Goal: Task Accomplishment & Management: Complete application form

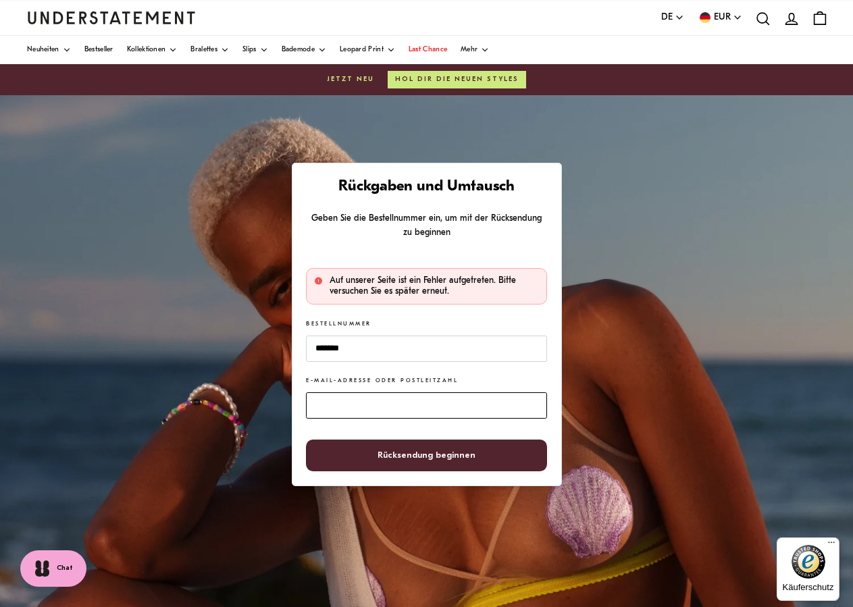
click at [334, 407] on input "E-Mail-Adresse oder Postleitzahl" at bounding box center [426, 405] width 240 height 26
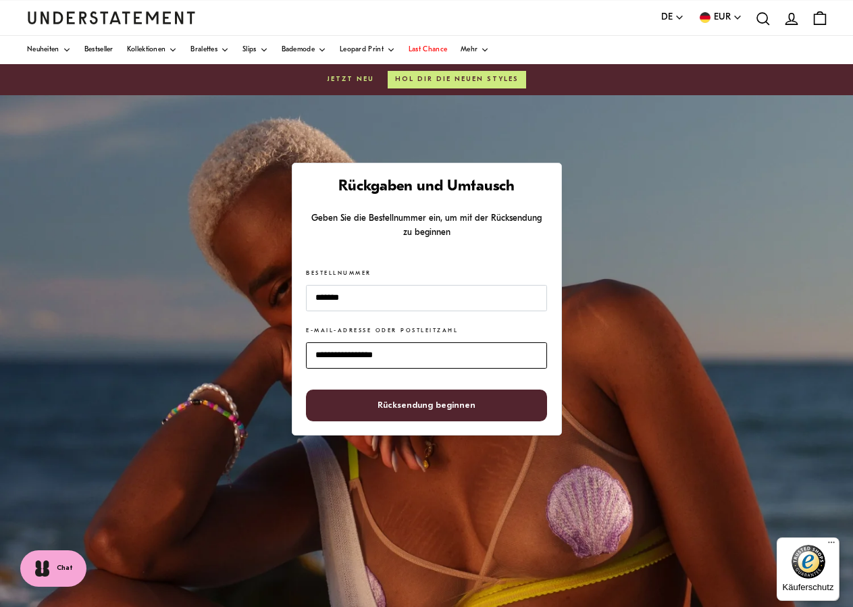
type input "**********"
click at [395, 407] on span "Rücksendung beginnen" at bounding box center [427, 405] width 98 height 30
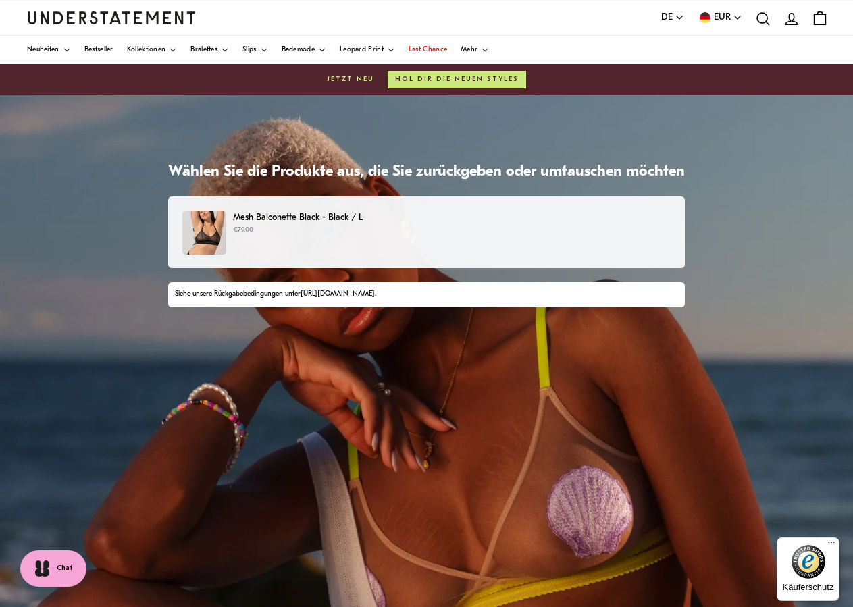
click at [297, 213] on p "Mesh Balconette Black - Black / L" at bounding box center [452, 218] width 438 height 14
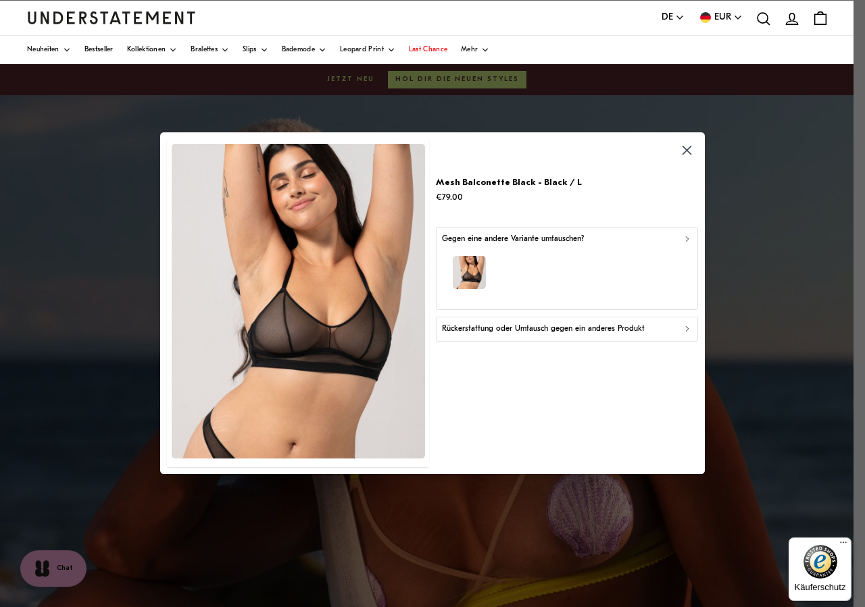
click at [688, 330] on icon "button" at bounding box center [687, 329] width 3 height 5
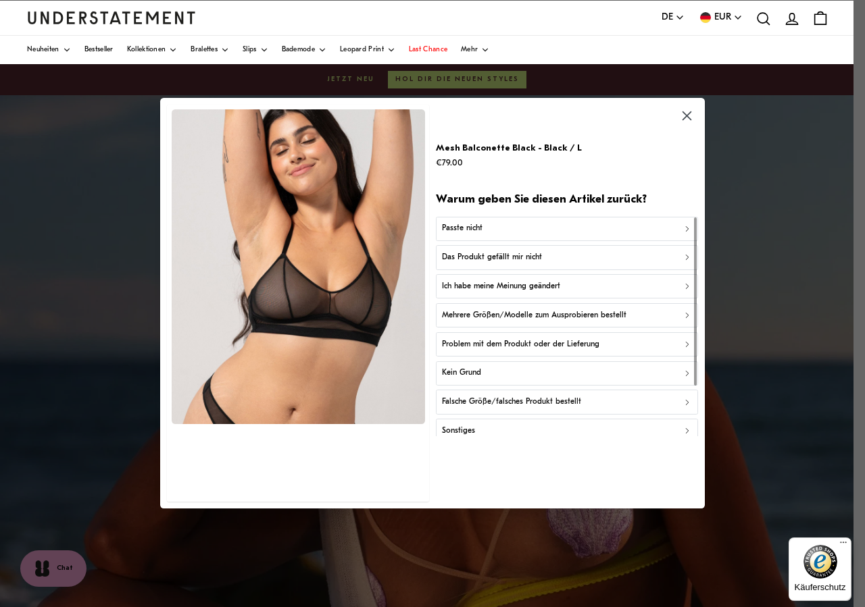
click at [685, 227] on icon "button" at bounding box center [686, 228] width 9 height 9
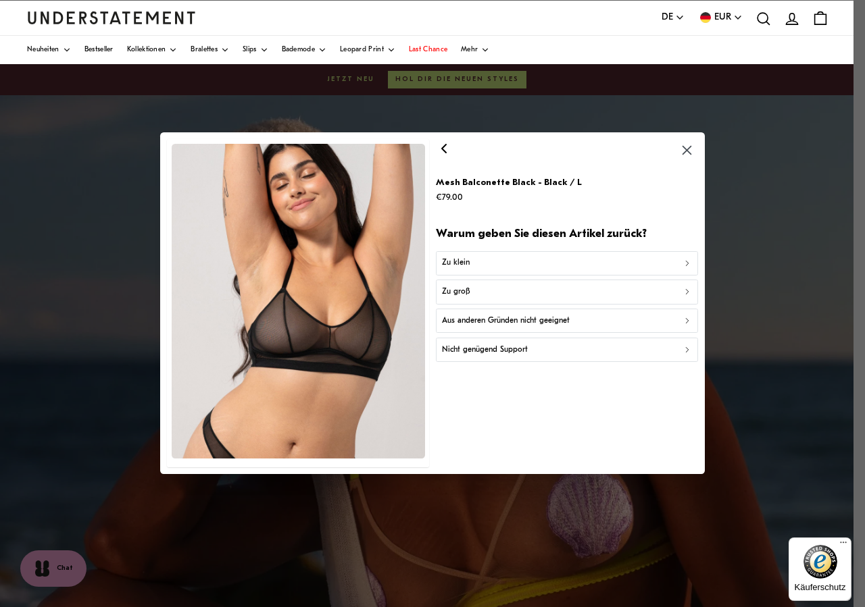
click at [686, 293] on icon "button" at bounding box center [686, 292] width 9 height 9
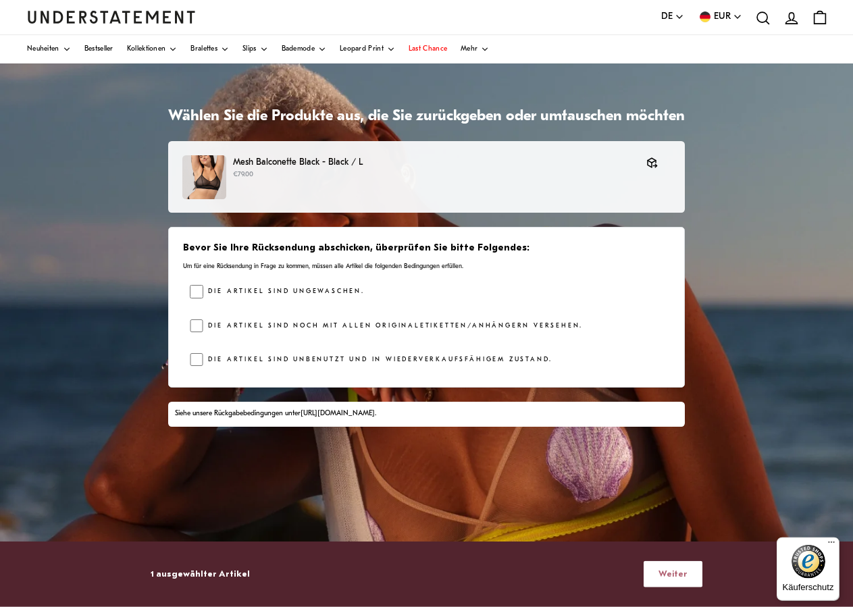
scroll to position [163, 0]
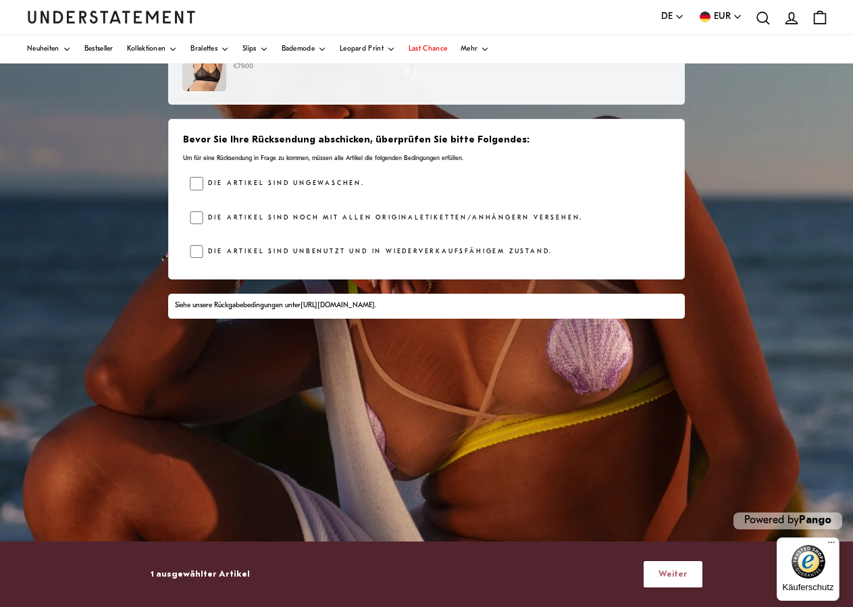
click at [672, 567] on span "Weiter" at bounding box center [673, 574] width 29 height 25
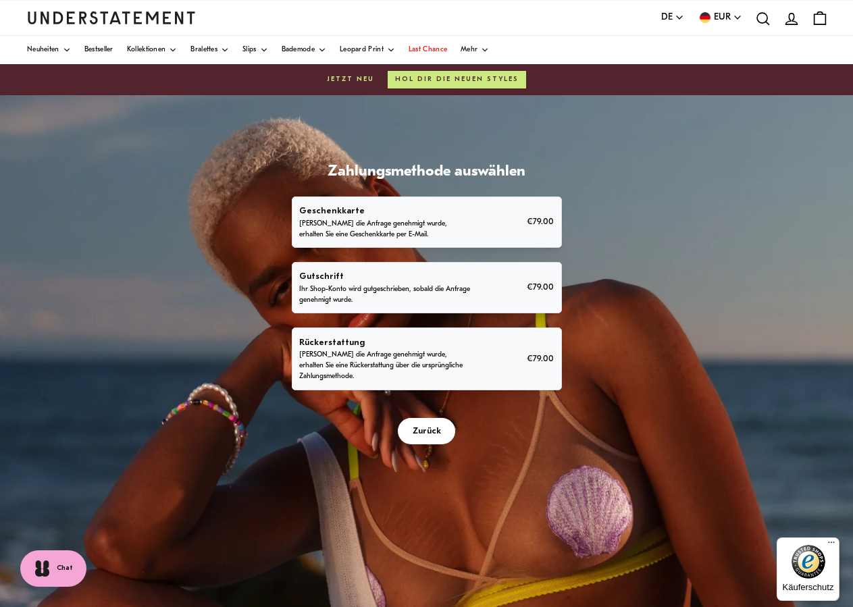
click at [415, 349] on p "Rückerstattung" at bounding box center [385, 343] width 172 height 14
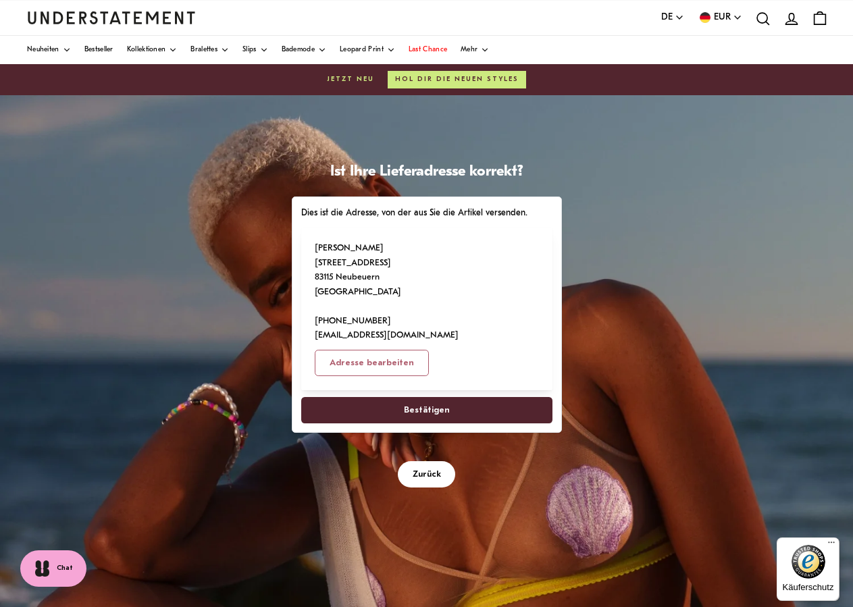
click at [465, 398] on span "Bestätigen" at bounding box center [426, 410] width 222 height 25
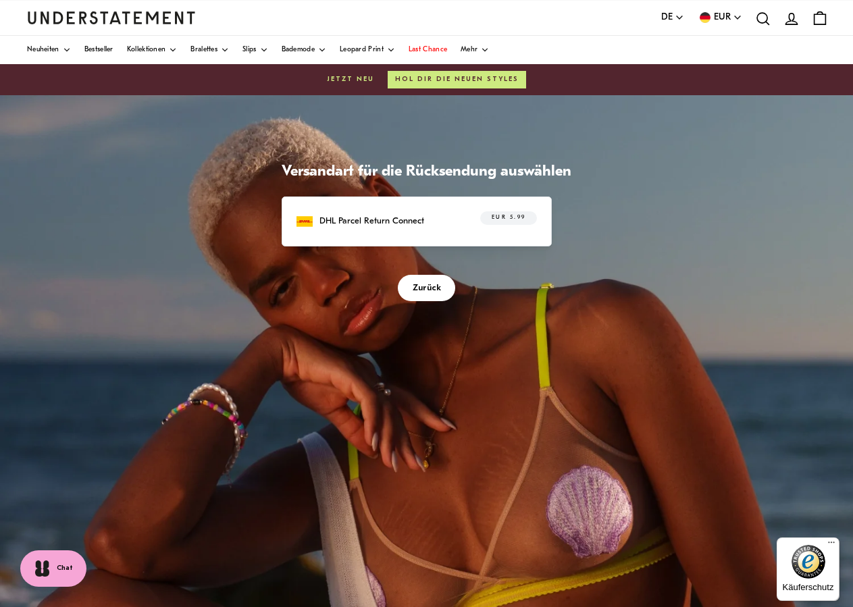
click at [436, 289] on span "Zurück" at bounding box center [427, 288] width 28 height 25
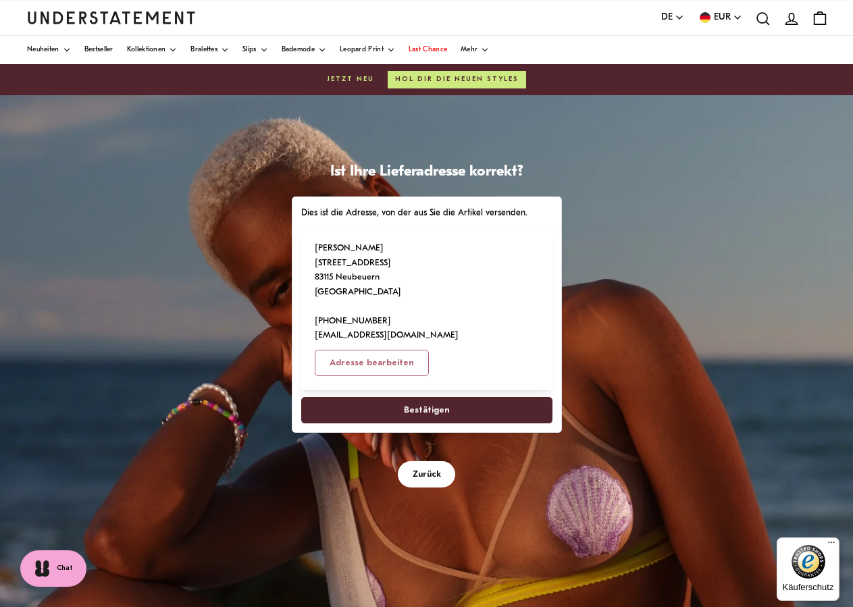
click at [435, 398] on span "Bestätigen" at bounding box center [427, 410] width 46 height 25
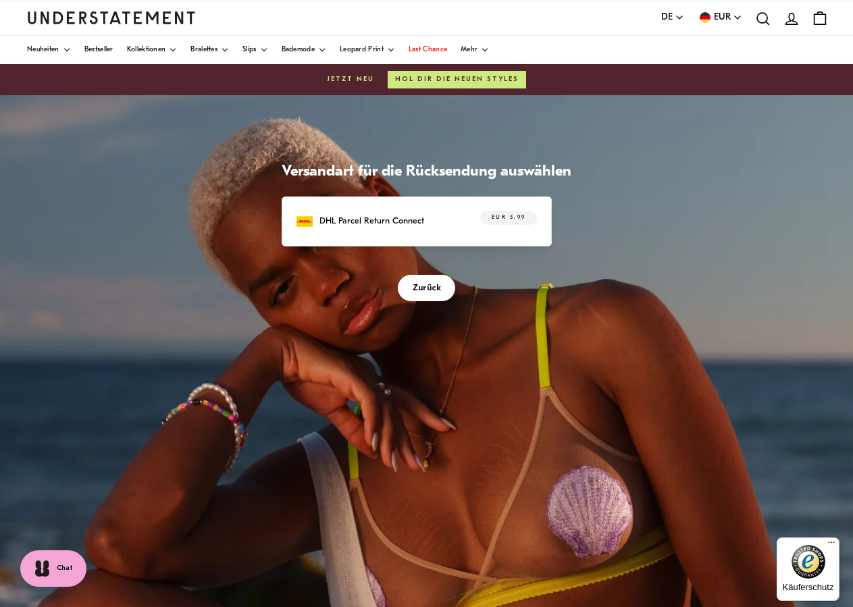
click at [380, 220] on p "DHL Parcel Return Connect" at bounding box center [372, 221] width 105 height 14
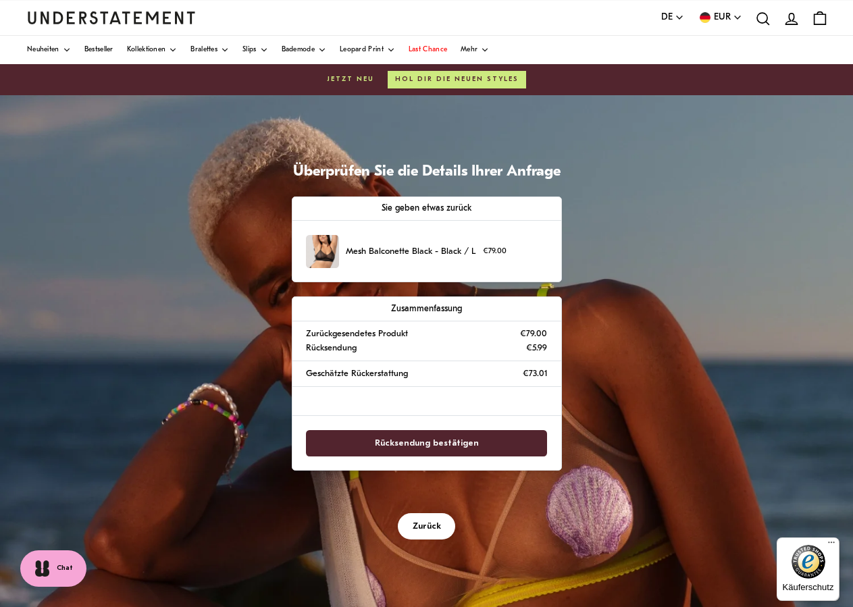
click at [421, 445] on span "Rücksendung bestätigen" at bounding box center [427, 443] width 104 height 25
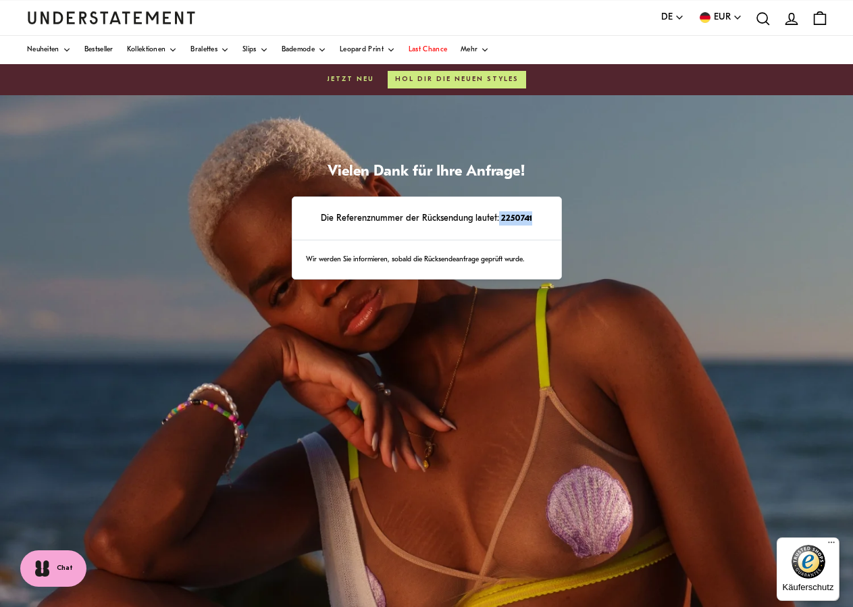
drag, startPoint x: 497, startPoint y: 216, endPoint x: 531, endPoint y: 218, distance: 33.8
click at [531, 218] on p "Die Referenznummer der Rücksendung lautet: 2250741" at bounding box center [426, 218] width 240 height 14
click at [693, 270] on div "Vielen Dank für Ihre Anfrage! Die Referenznummer der Rücksendung lautet: 225074…" at bounding box center [426, 433] width 853 height 676
